Goal: Information Seeking & Learning: Compare options

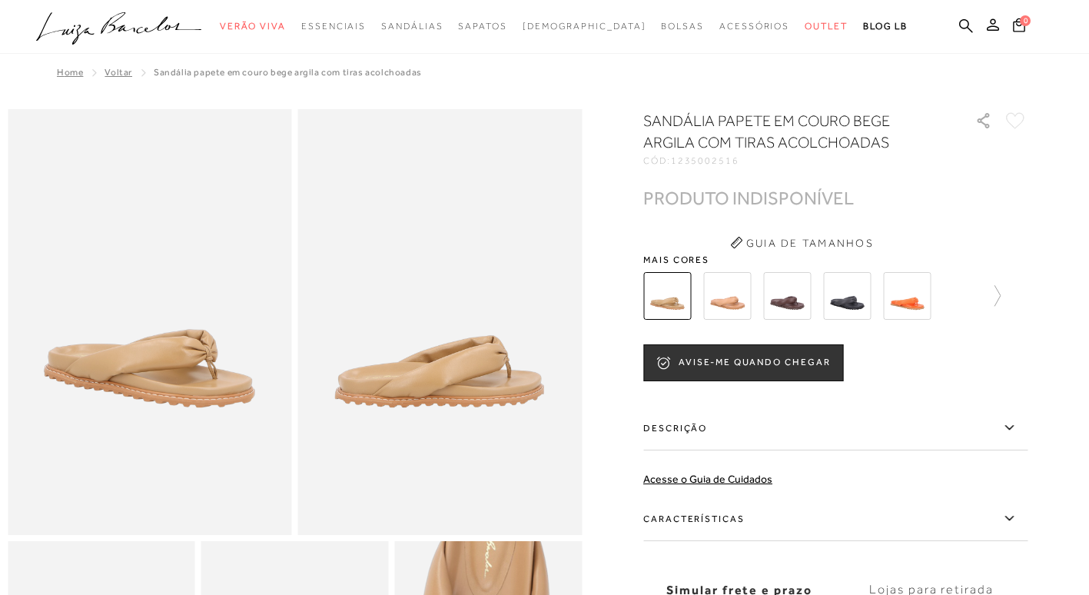
click at [730, 306] on img at bounding box center [727, 296] width 48 height 48
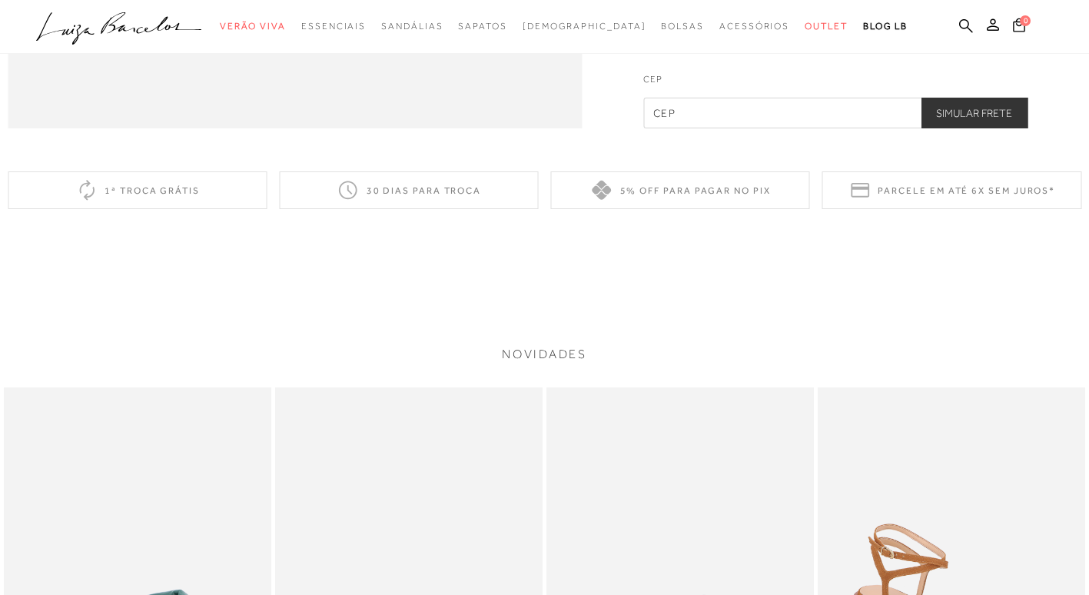
scroll to position [2081, 0]
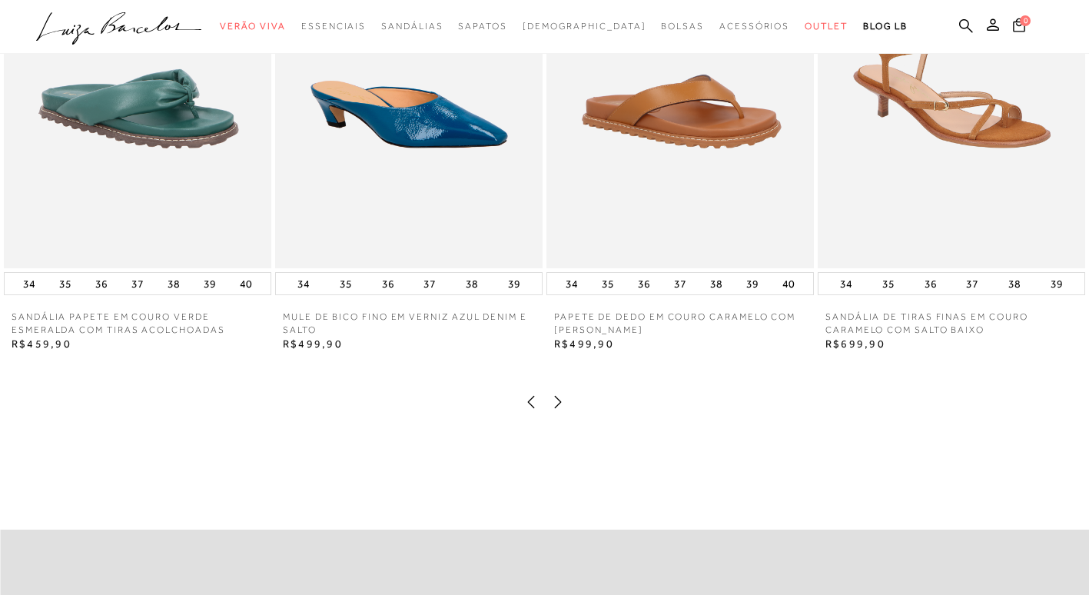
click at [557, 410] on icon at bounding box center [557, 401] width 15 height 15
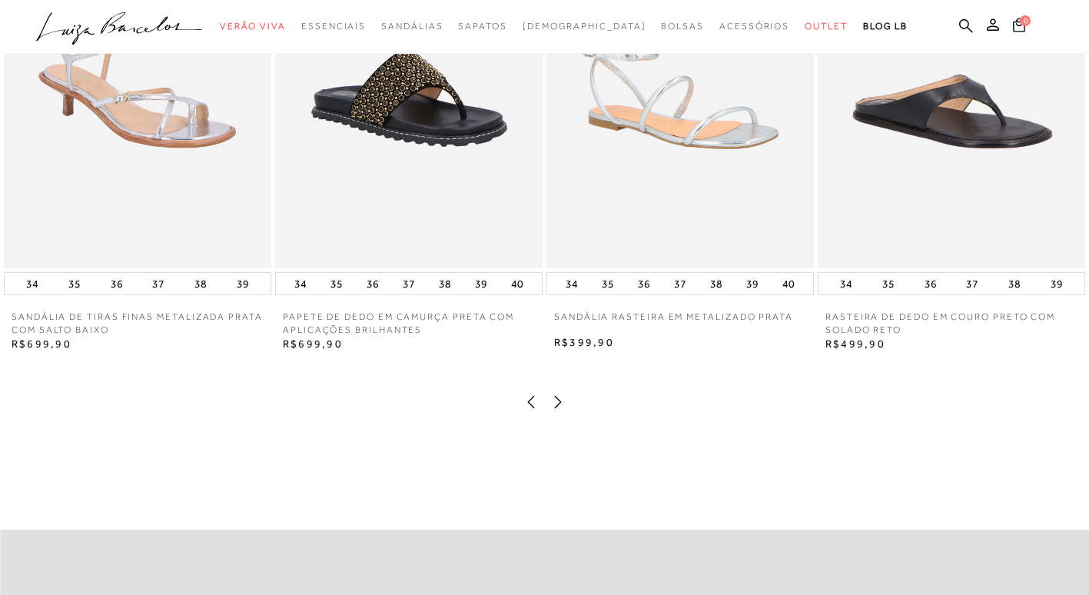
click at [557, 410] on icon at bounding box center [557, 401] width 15 height 15
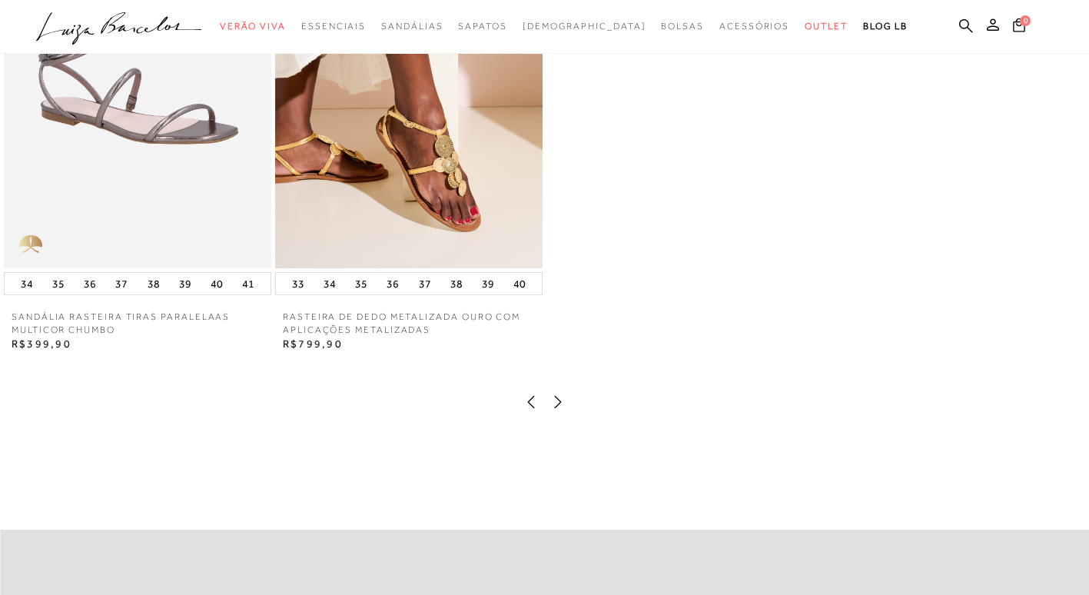
click at [557, 410] on icon at bounding box center [557, 401] width 15 height 15
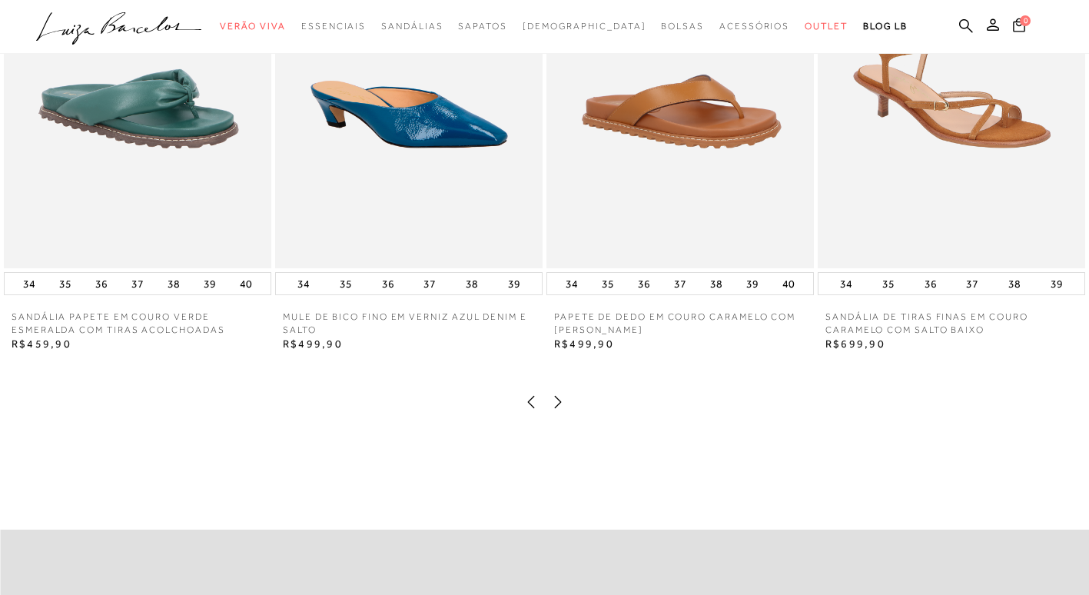
click at [557, 410] on icon at bounding box center [557, 401] width 15 height 15
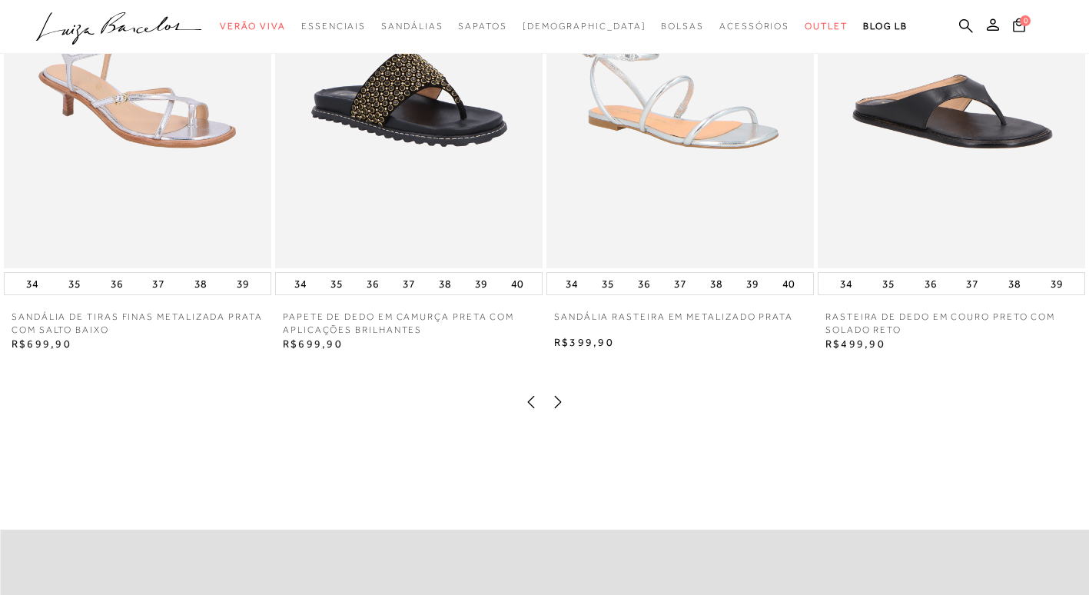
click at [557, 410] on icon at bounding box center [557, 401] width 15 height 15
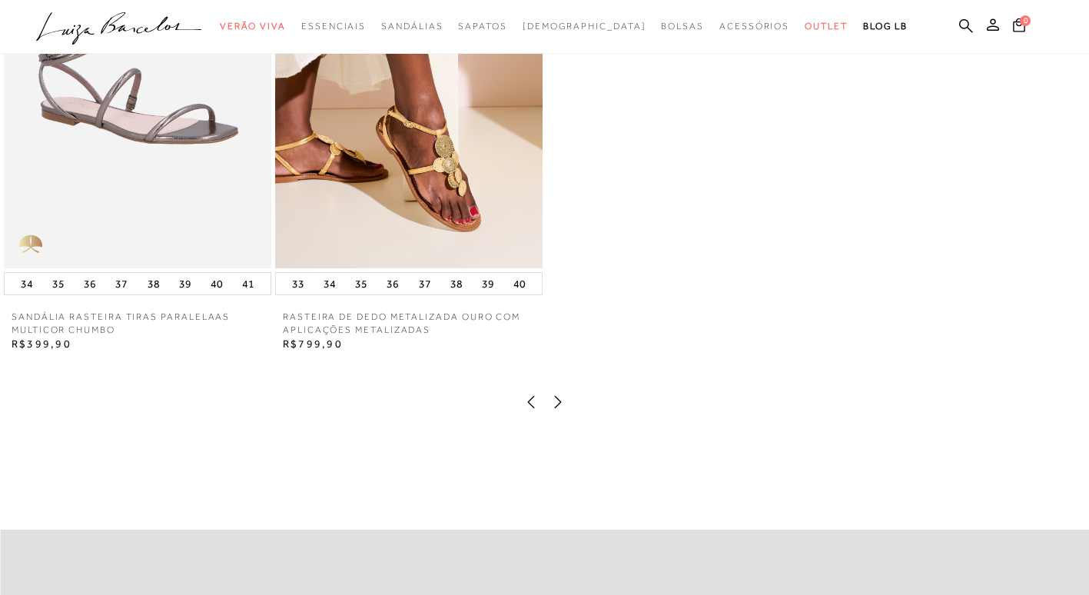
click at [557, 410] on icon at bounding box center [557, 401] width 15 height 15
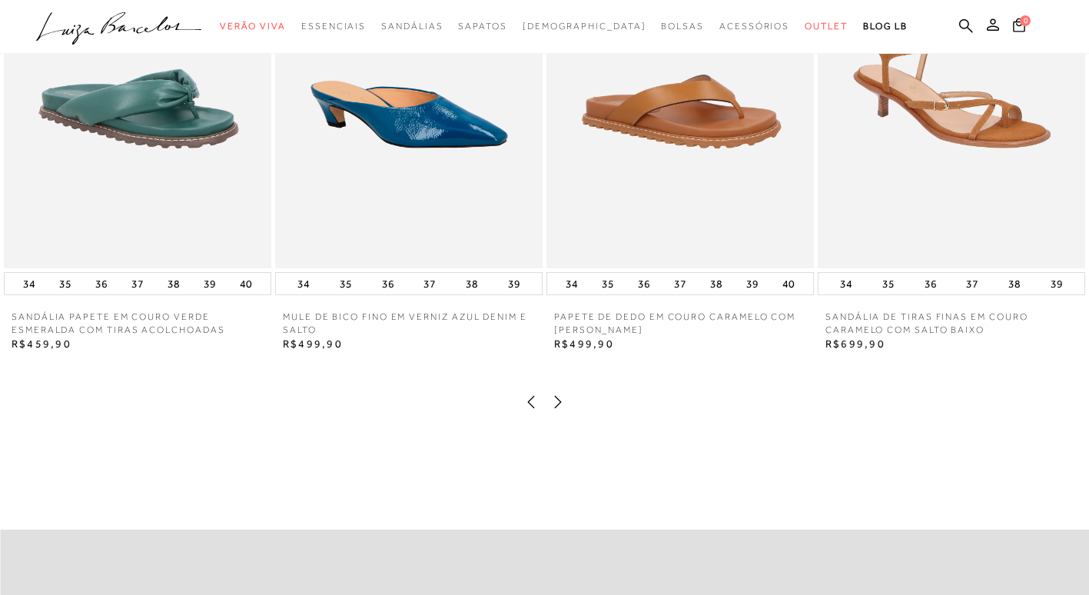
click at [557, 410] on icon at bounding box center [557, 401] width 15 height 15
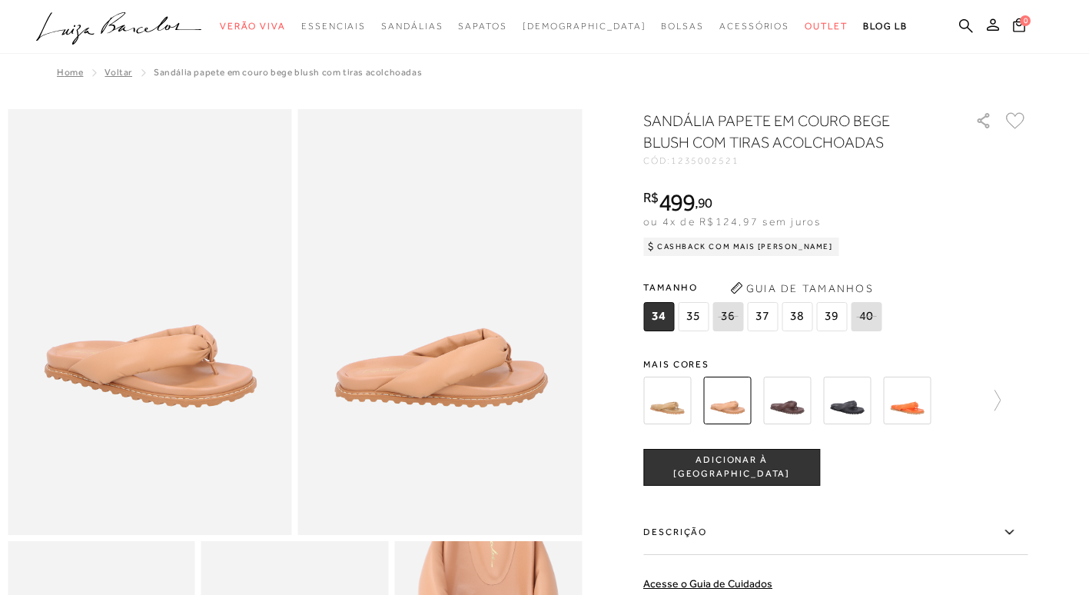
scroll to position [0, 0]
click at [789, 402] on img at bounding box center [787, 401] width 48 height 48
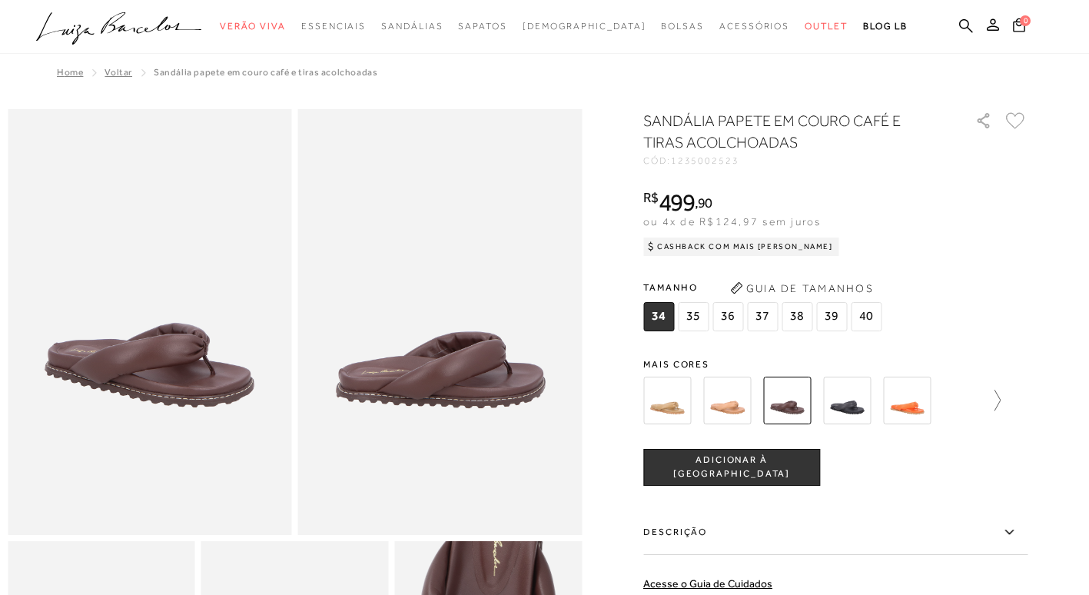
click at [1001, 407] on icon at bounding box center [990, 401] width 22 height 22
click at [996, 407] on div at bounding box center [831, 400] width 330 height 57
click at [940, 408] on img at bounding box center [934, 401] width 48 height 48
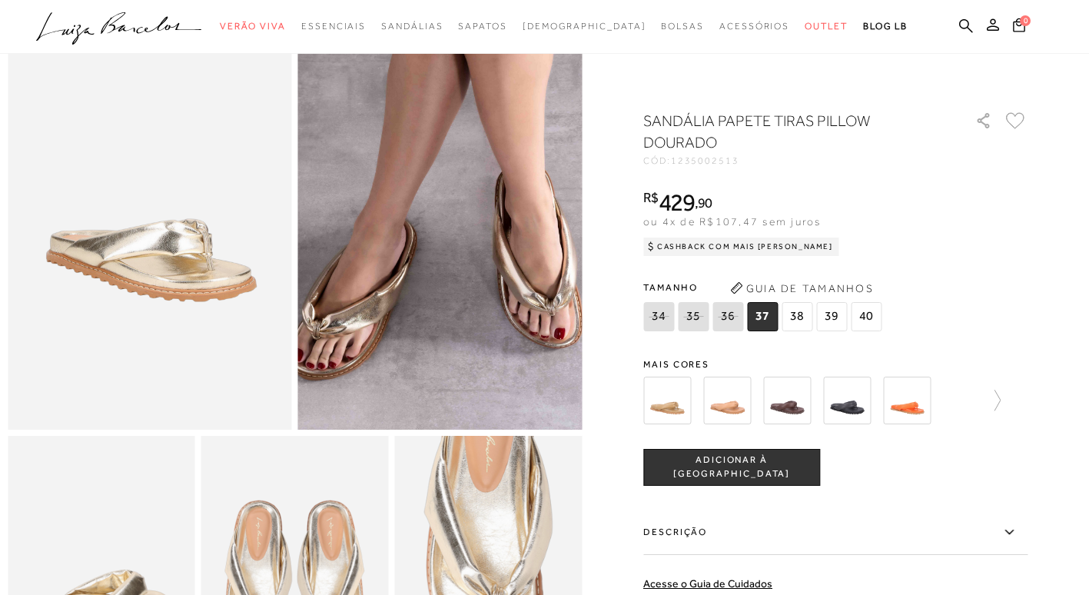
scroll to position [77, 0]
